Goal: Navigation & Orientation: Find specific page/section

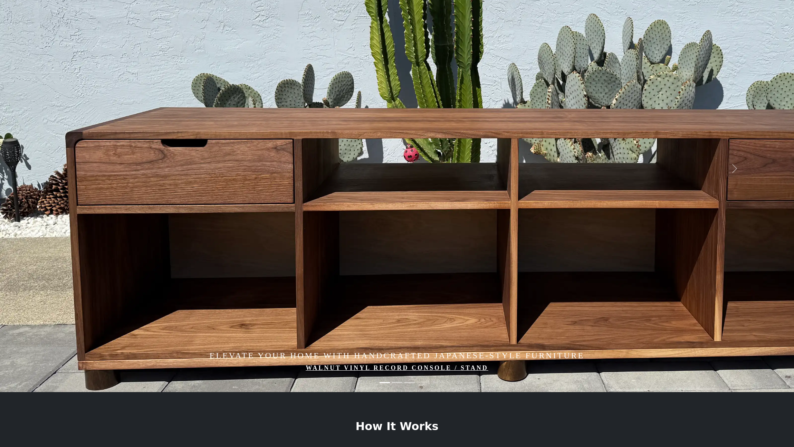
scroll to position [59, 0]
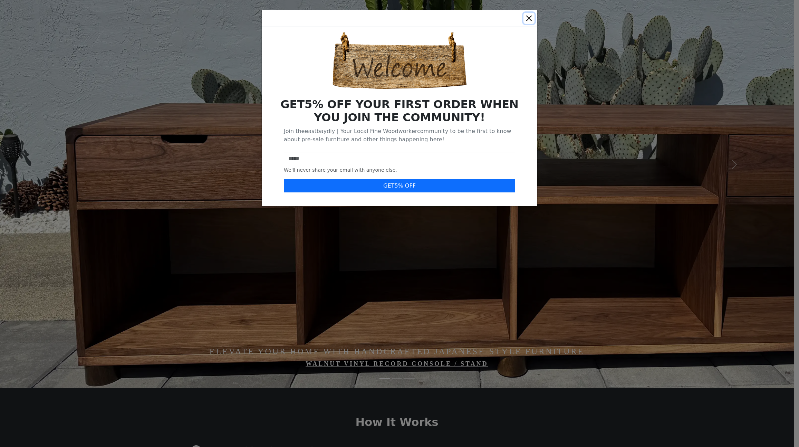
click at [529, 18] on button "Close" at bounding box center [528, 18] width 11 height 11
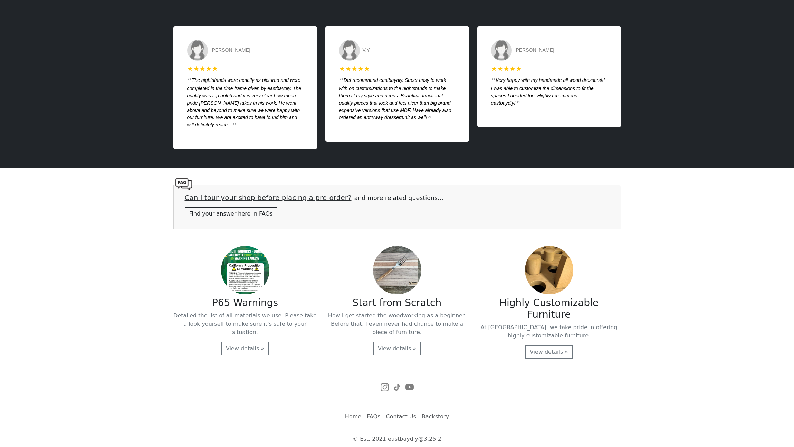
scroll to position [1643, 0]
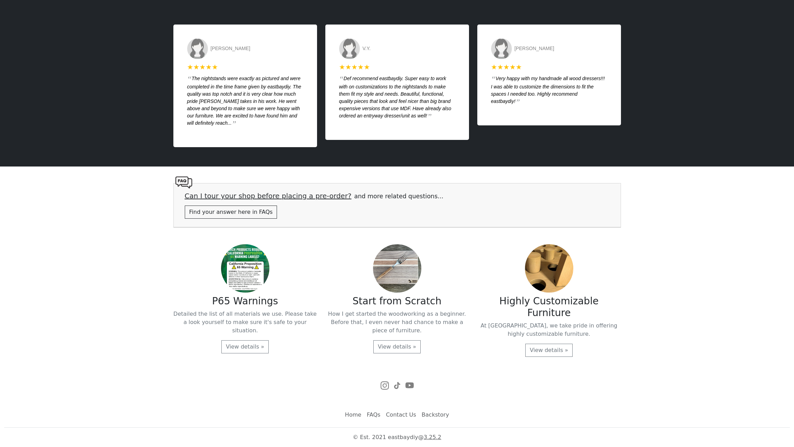
click at [388, 282] on img at bounding box center [397, 268] width 48 height 48
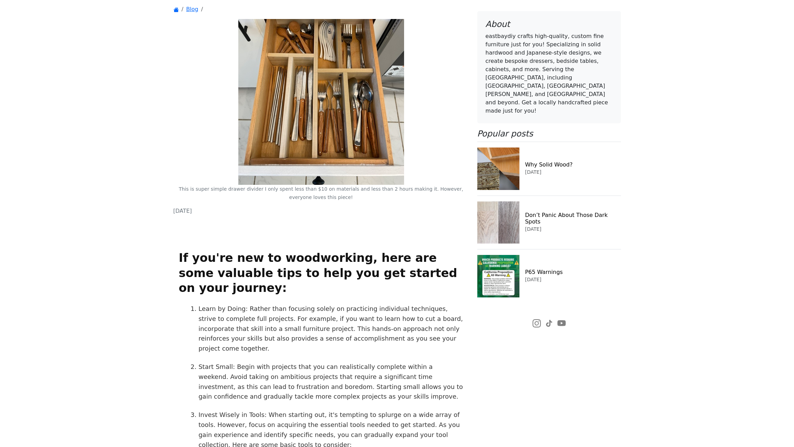
scroll to position [183, 0]
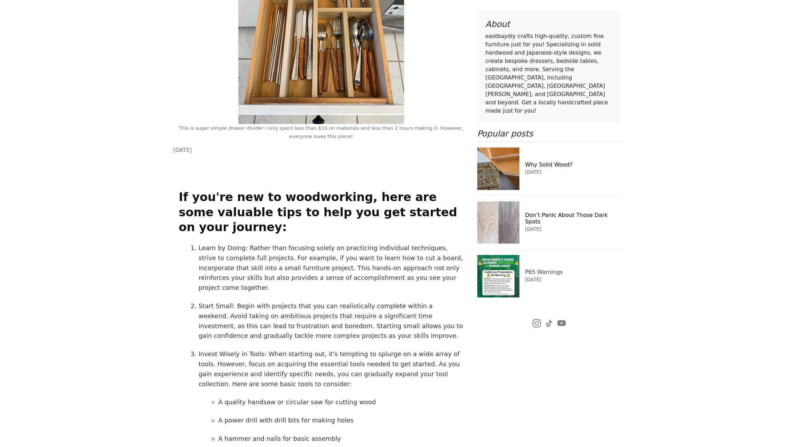
click at [498, 255] on img at bounding box center [498, 276] width 42 height 42
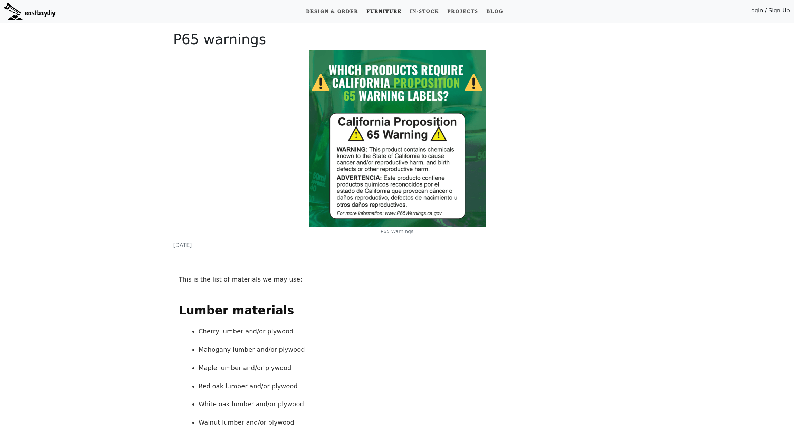
click at [382, 16] on link "Furniture" at bounding box center [384, 11] width 40 height 13
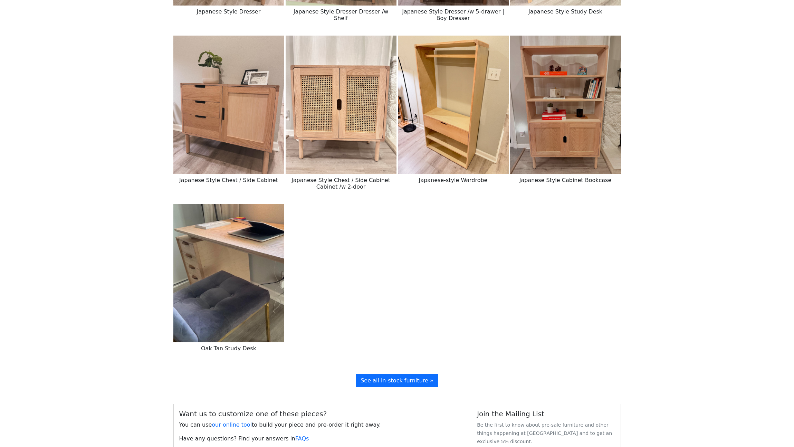
scroll to position [919, 0]
